Goal: Navigation & Orientation: Find specific page/section

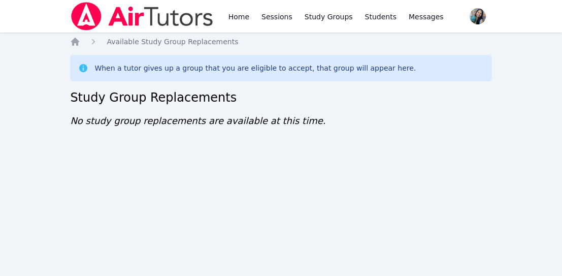
click at [192, 265] on div "Home Sessions Study Groups Students Messages Open user menu Sokha Lee Open main…" at bounding box center [281, 138] width 562 height 276
